Goal: Task Accomplishment & Management: Use online tool/utility

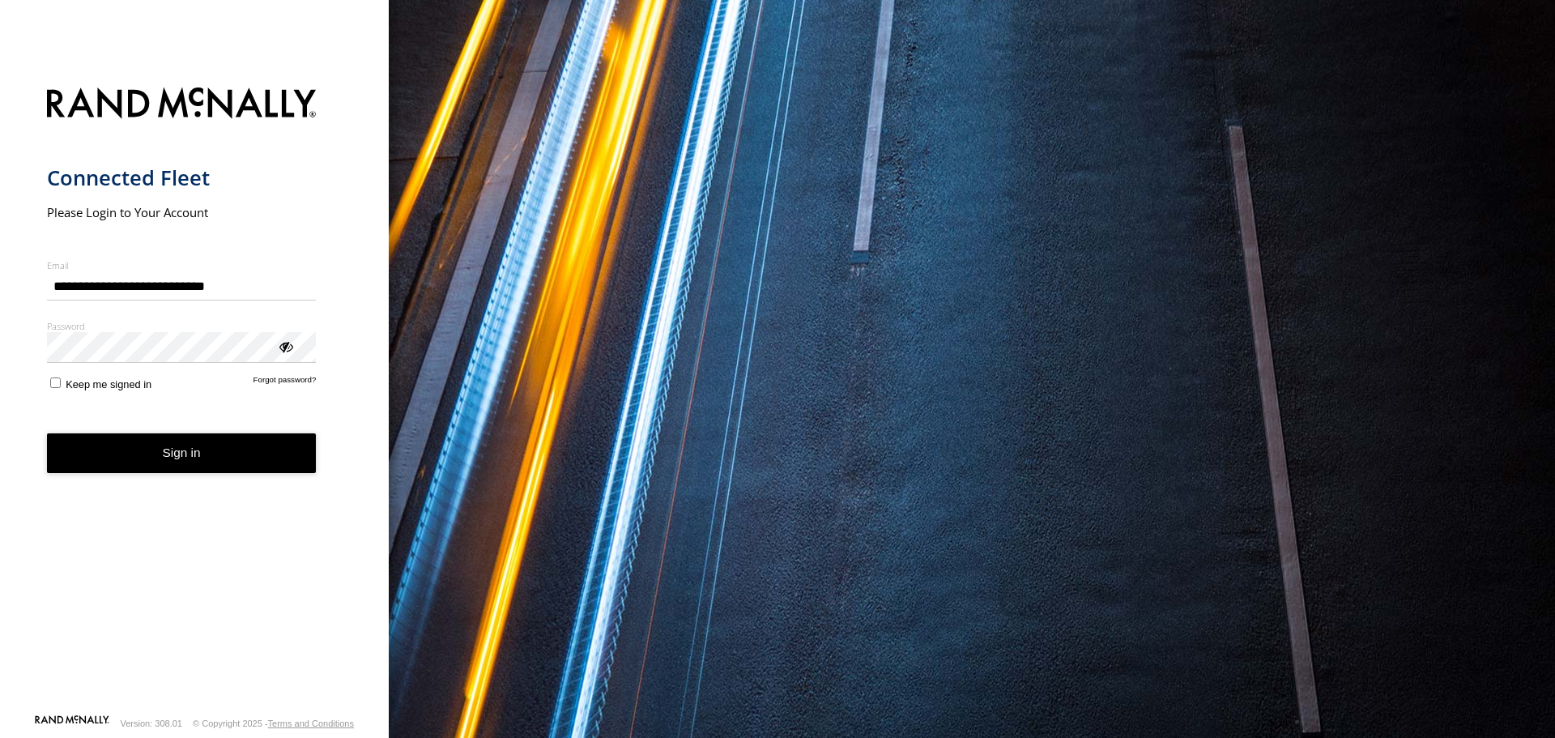
type input "**********"
click at [68, 392] on form "**********" at bounding box center [195, 396] width 296 height 636
click at [121, 449] on button "Sign in" at bounding box center [182, 453] width 270 height 40
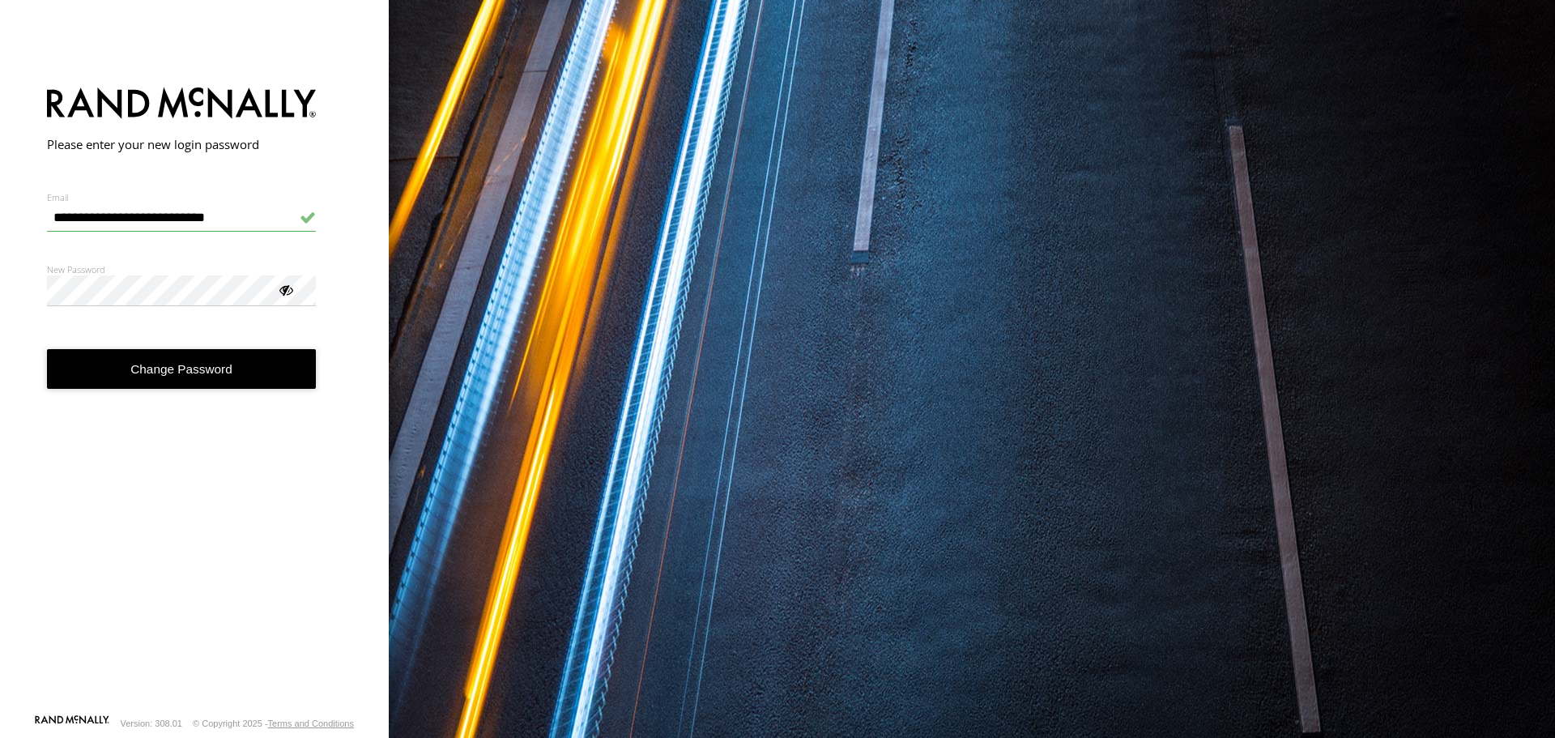
click at [169, 368] on button "Change Password" at bounding box center [182, 369] width 270 height 40
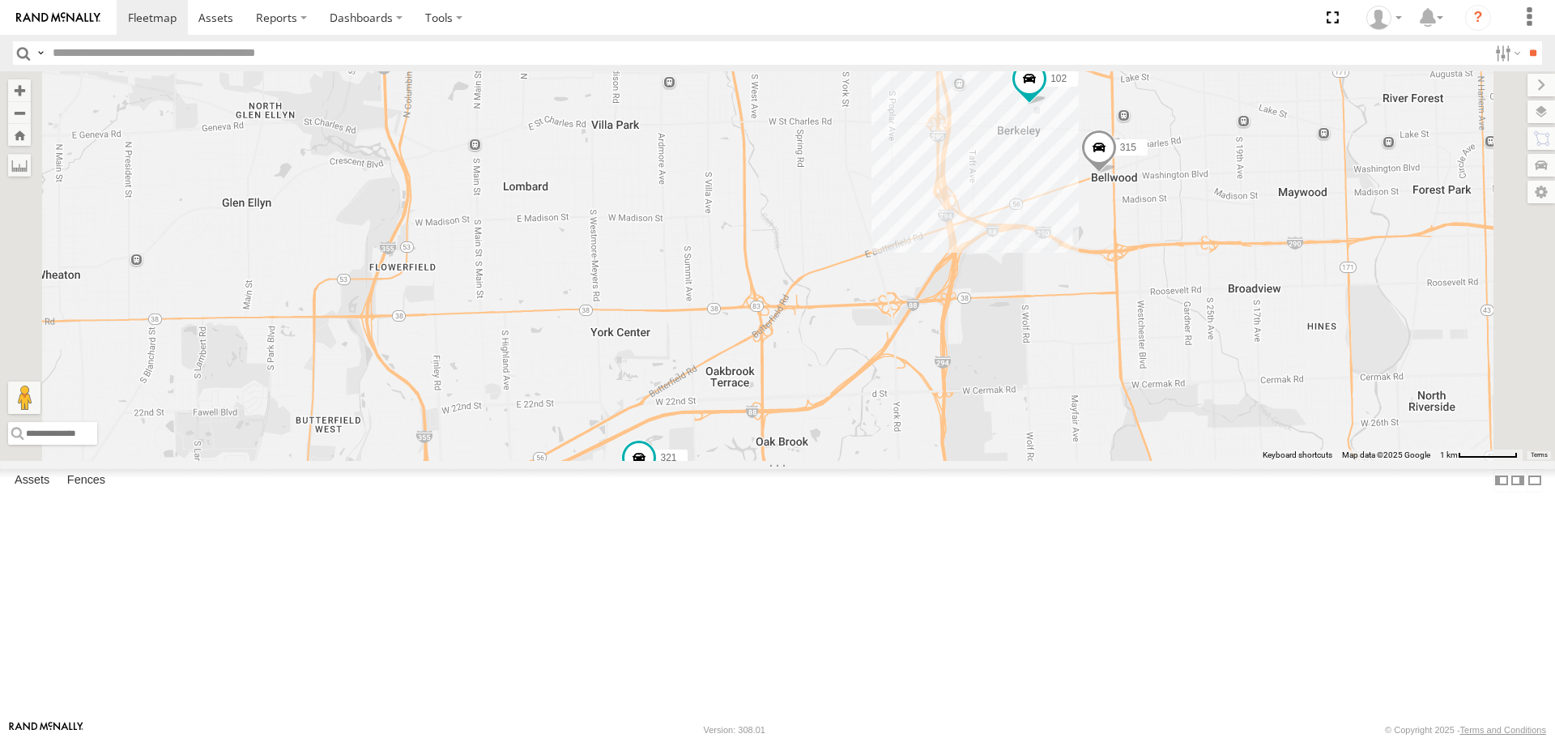
click at [0, 0] on div "101" at bounding box center [0, 0] width 0 height 0
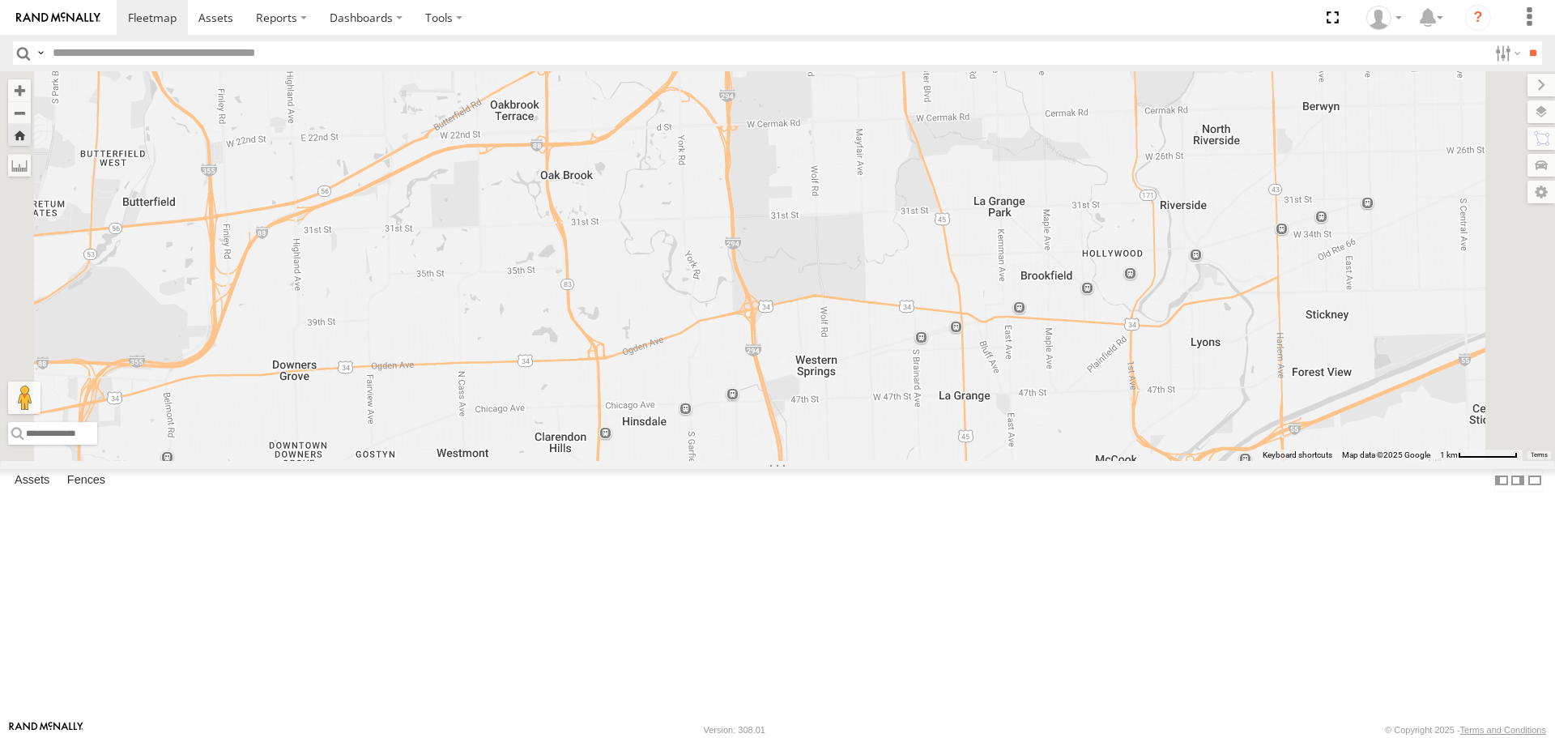
drag, startPoint x: 970, startPoint y: 174, endPoint x: 963, endPoint y: 399, distance: 224.5
click at [963, 399] on div "101" at bounding box center [777, 265] width 1555 height 389
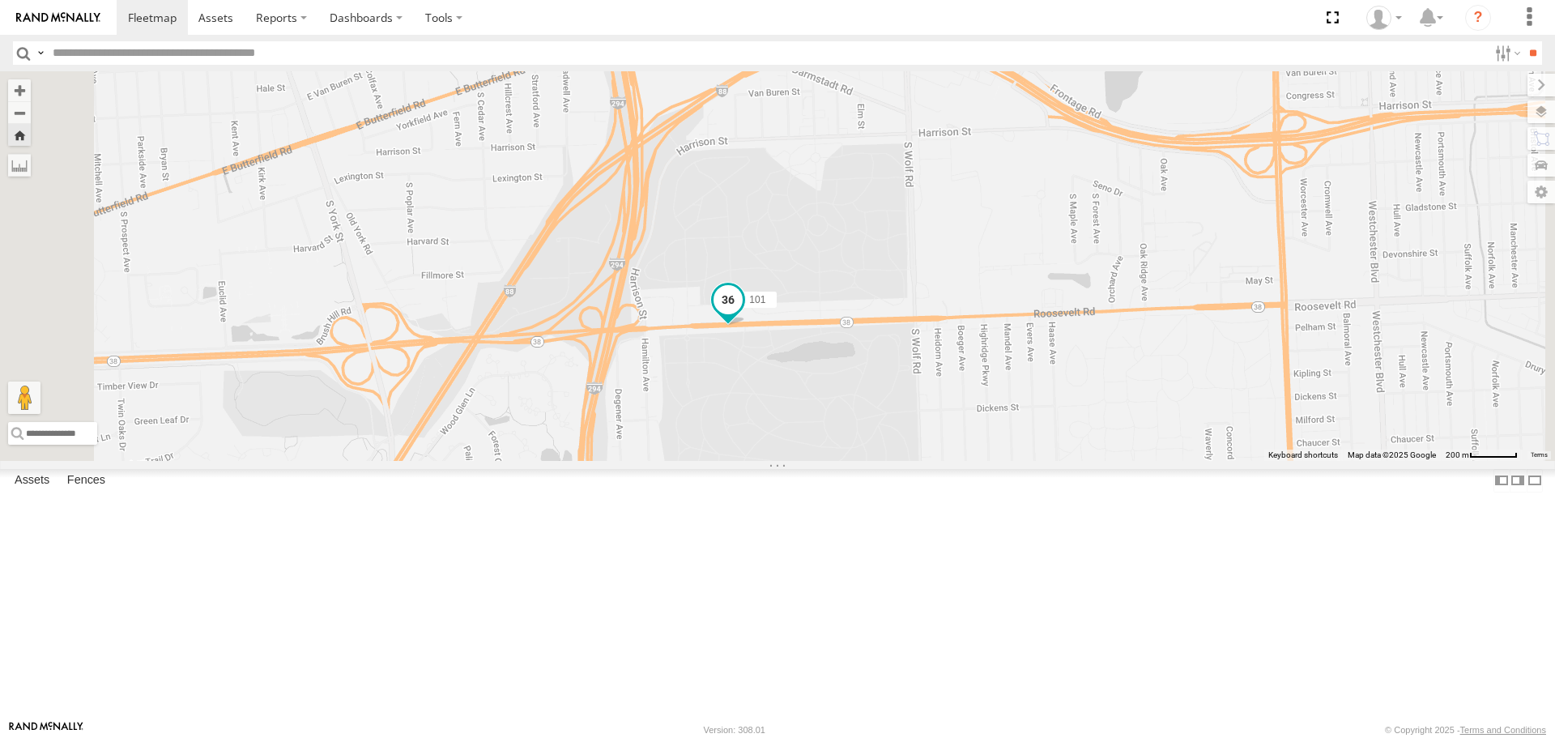
click at [743, 314] on span at bounding box center [728, 299] width 29 height 29
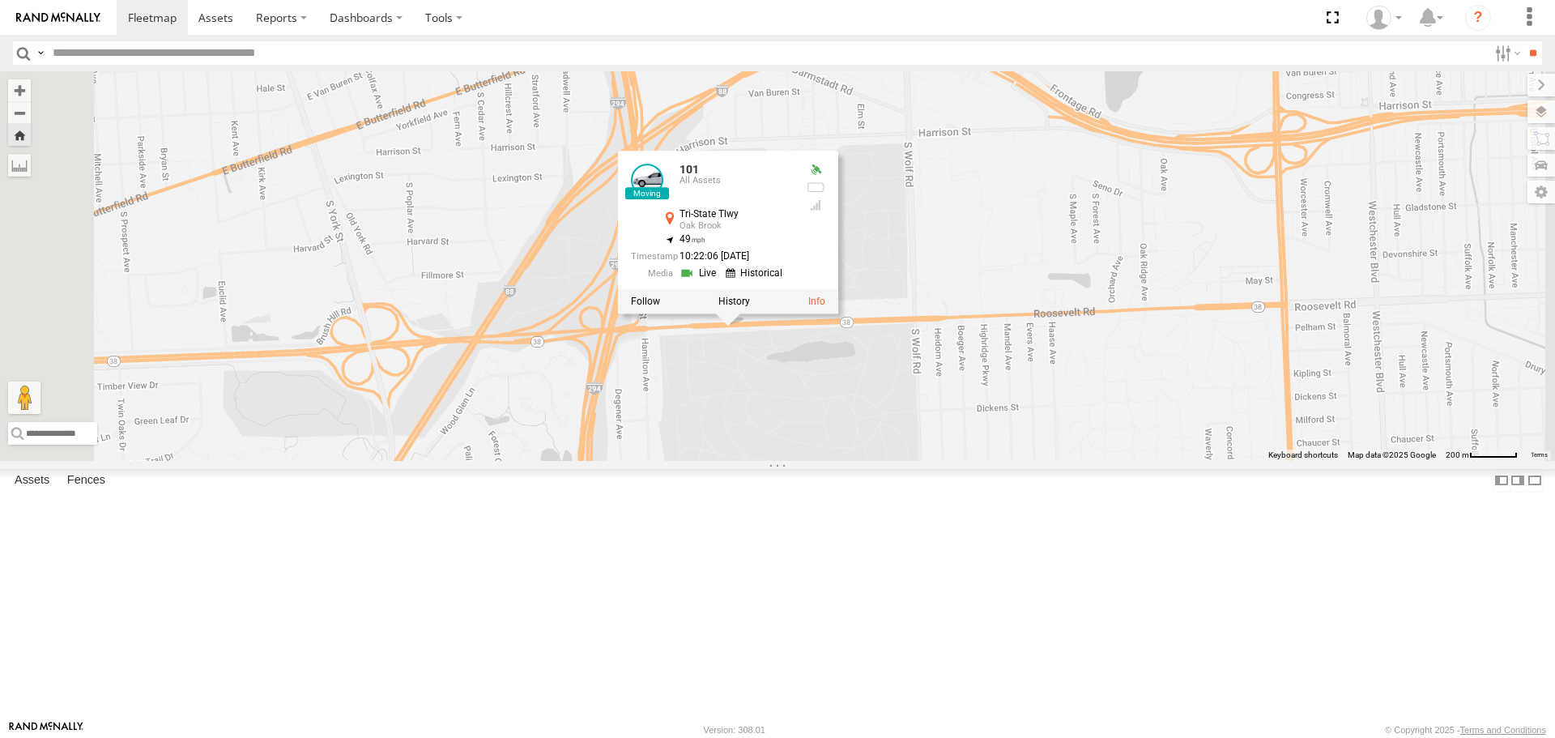
click at [0, 0] on div at bounding box center [0, 0] width 0 height 0
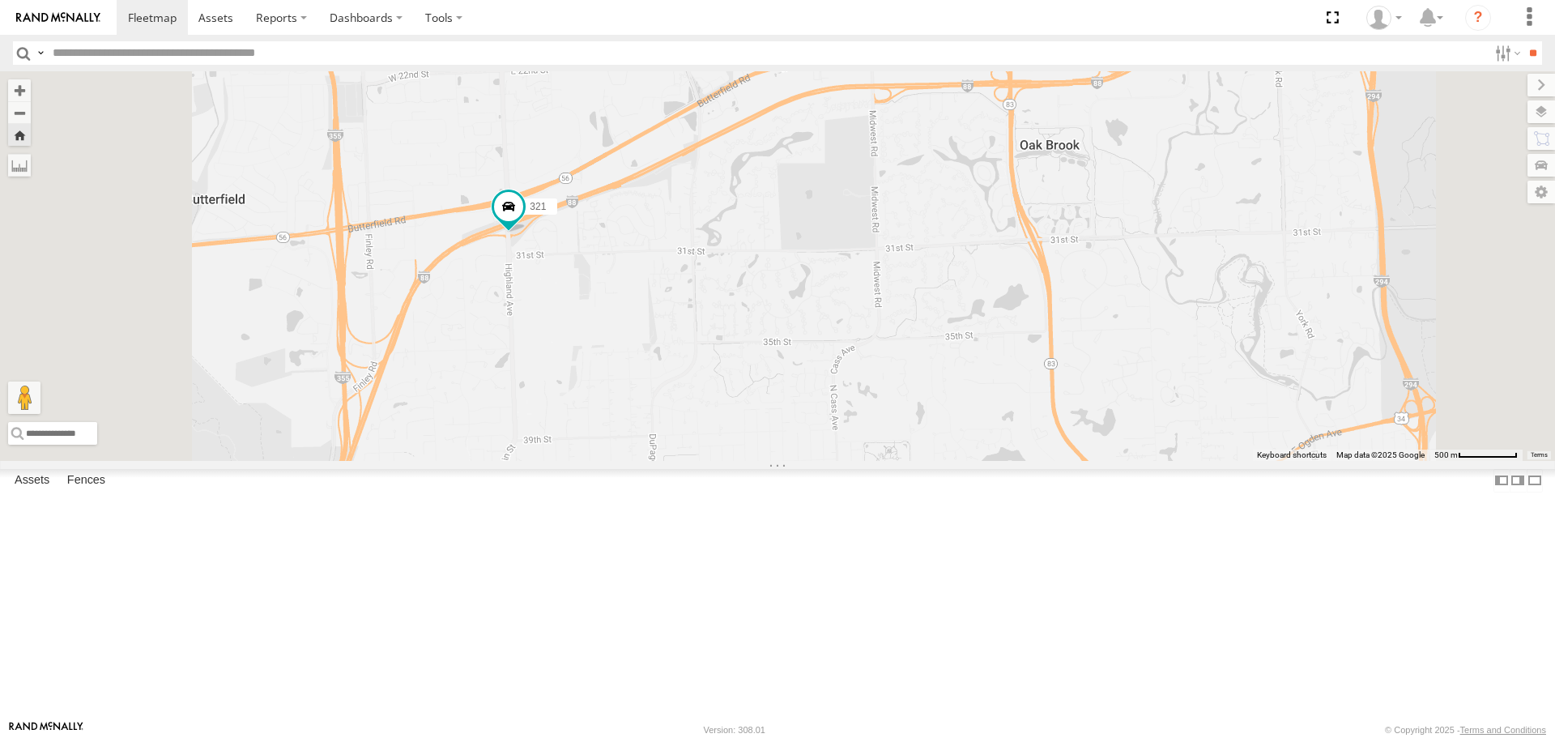
drag, startPoint x: 652, startPoint y: 434, endPoint x: 717, endPoint y: 405, distance: 71.1
click at [717, 405] on div "321" at bounding box center [777, 265] width 1555 height 389
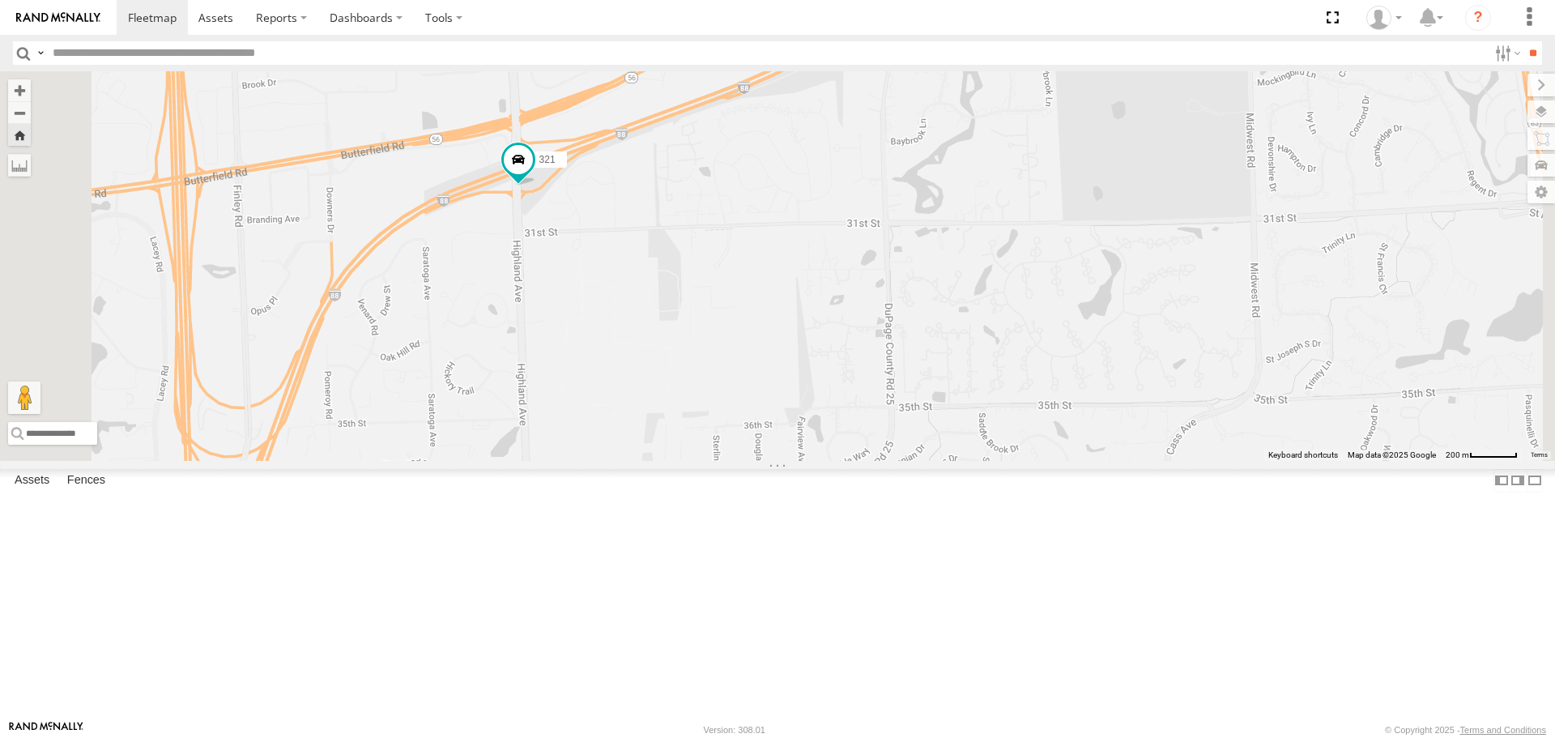
click at [0, 0] on div at bounding box center [0, 0] width 0 height 0
copy div
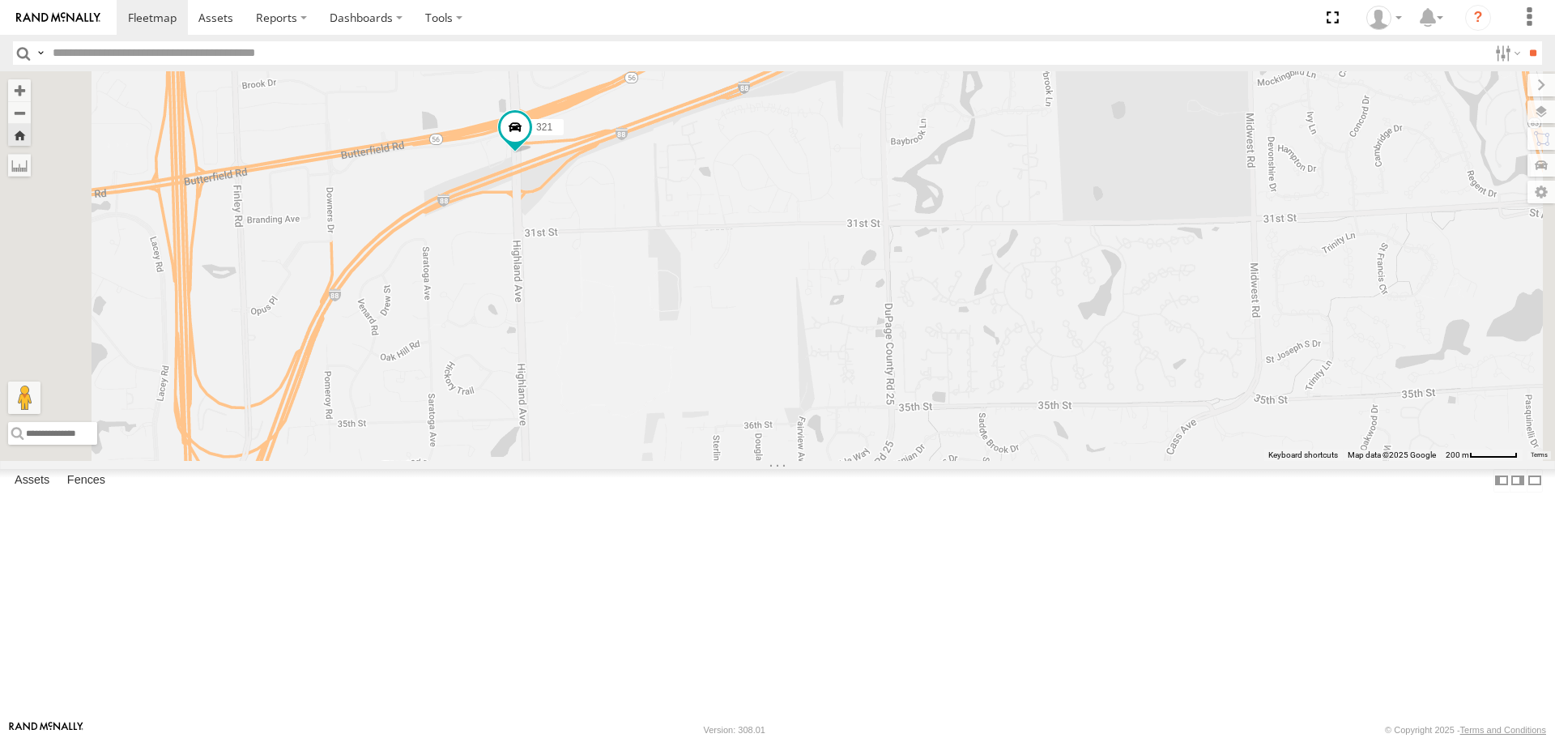
click at [0, 0] on div at bounding box center [0, 0] width 0 height 0
click at [0, 0] on div "357660104368543" at bounding box center [0, 0] width 0 height 0
click at [0, 0] on div at bounding box center [0, 0] width 0 height 0
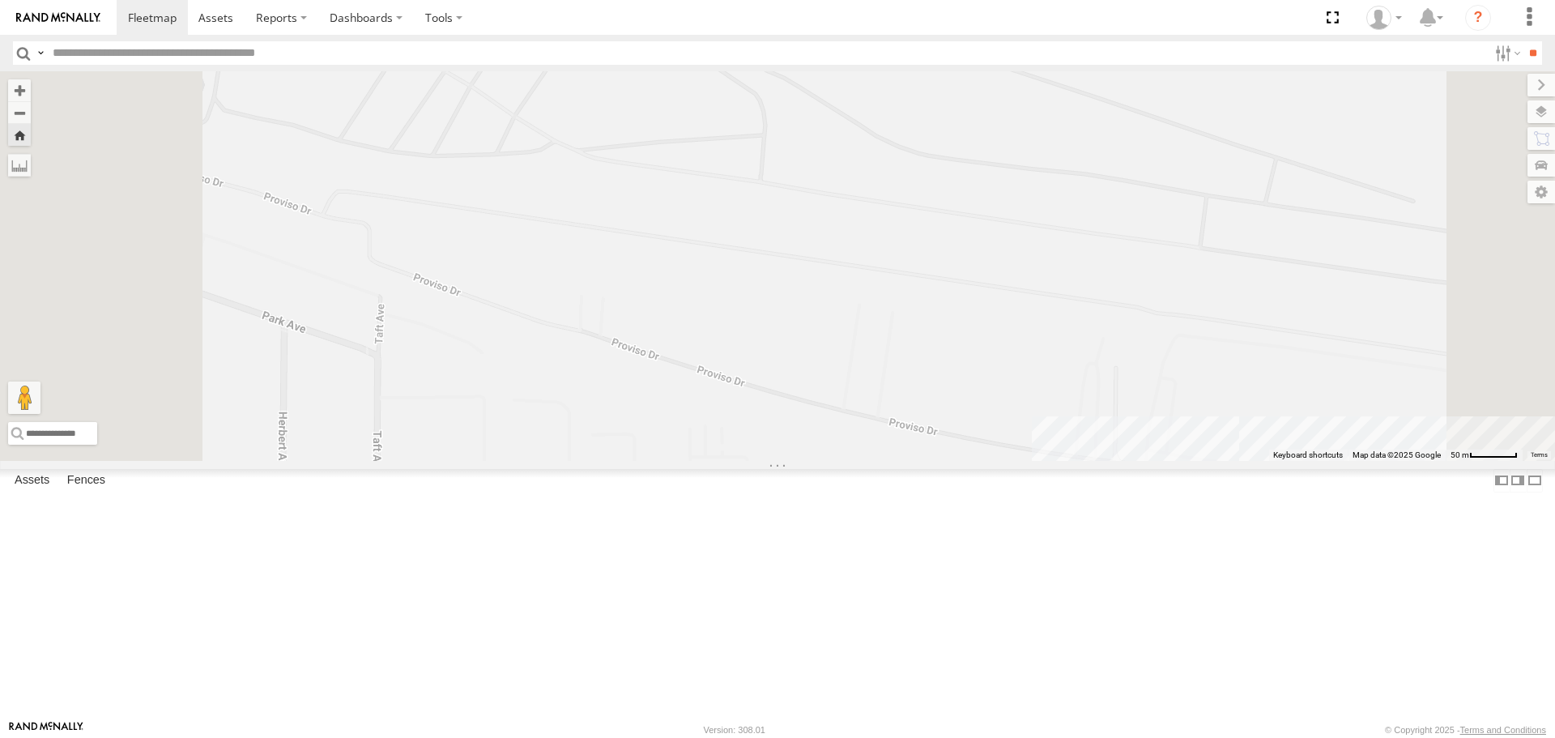
click at [25, 15] on img at bounding box center [58, 17] width 84 height 11
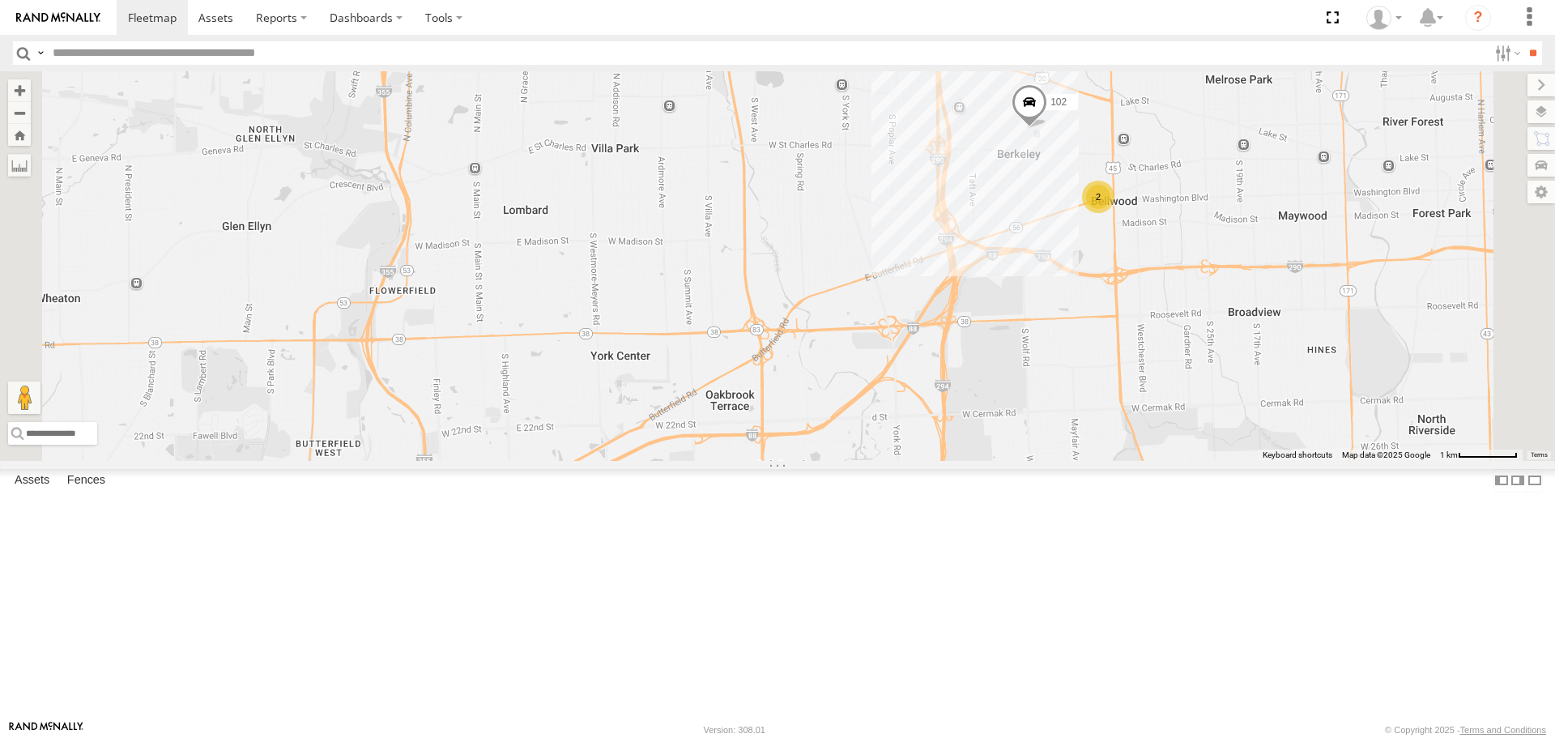
click at [0, 0] on div at bounding box center [0, 0] width 0 height 0
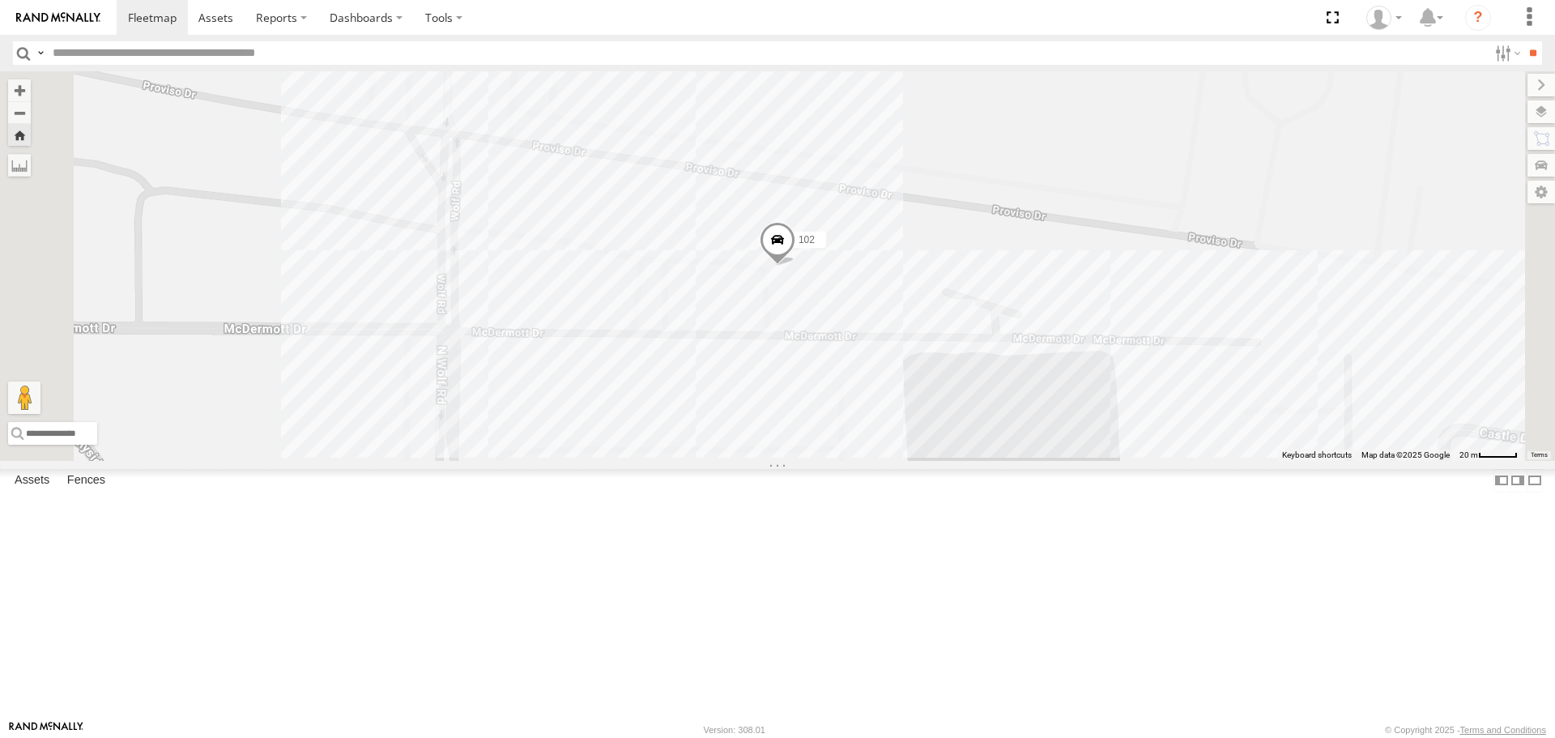
click at [0, 0] on div at bounding box center [0, 0] width 0 height 0
